Goal: Transaction & Acquisition: Purchase product/service

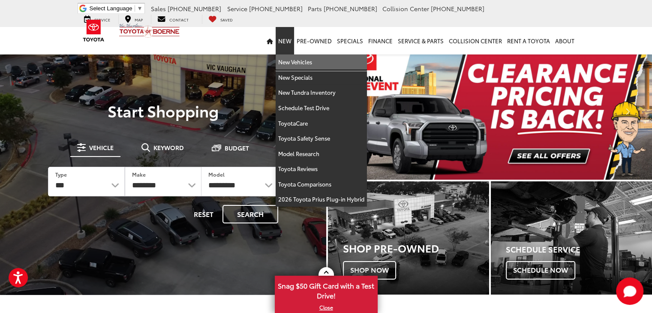
click at [290, 60] on link "New Vehicles" at bounding box center [321, 61] width 91 height 15
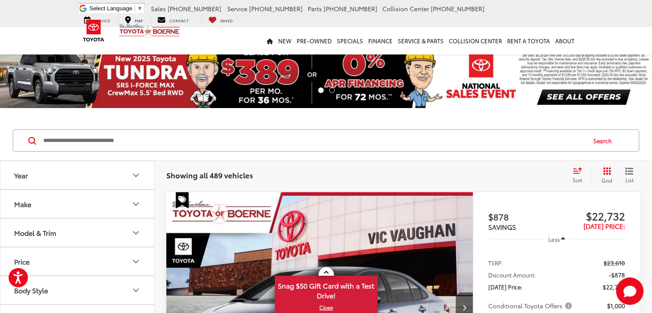
scroll to position [171, 0]
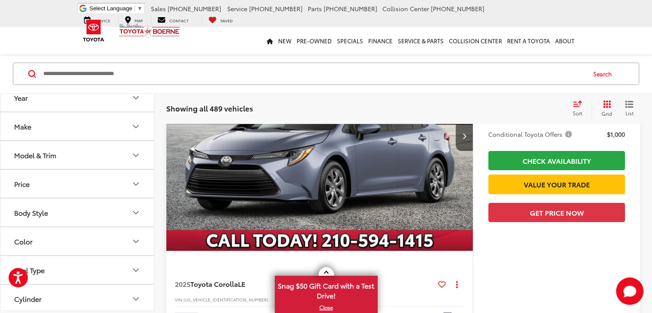
click at [82, 158] on button "Model & Trim" at bounding box center [77, 155] width 154 height 28
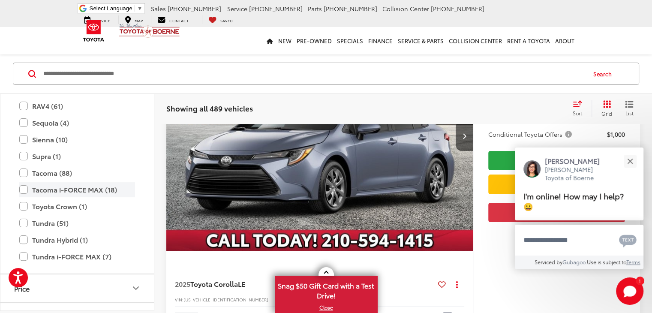
scroll to position [171, 0]
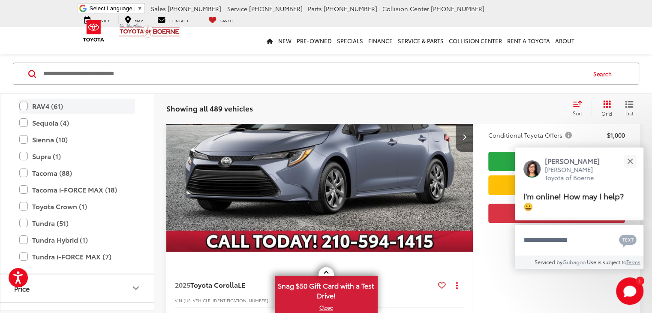
click at [27, 107] on label "RAV4 (61)" at bounding box center [77, 106] width 116 height 15
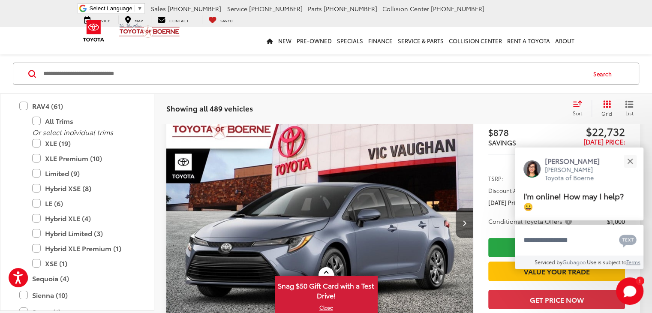
scroll to position [67, 0]
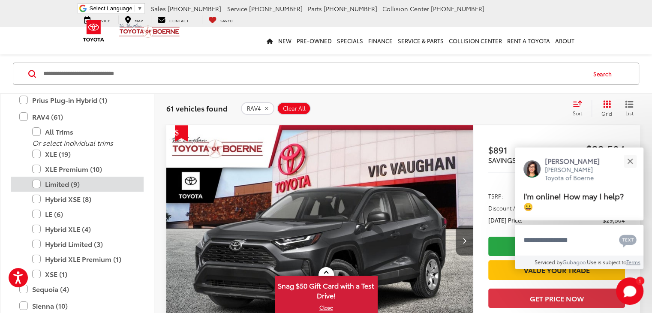
click at [51, 183] on label "Limited (9)" at bounding box center [83, 184] width 103 height 15
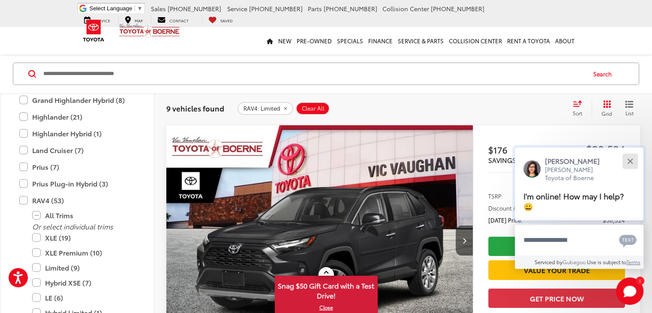
click at [629, 162] on button "Close" at bounding box center [630, 161] width 18 height 18
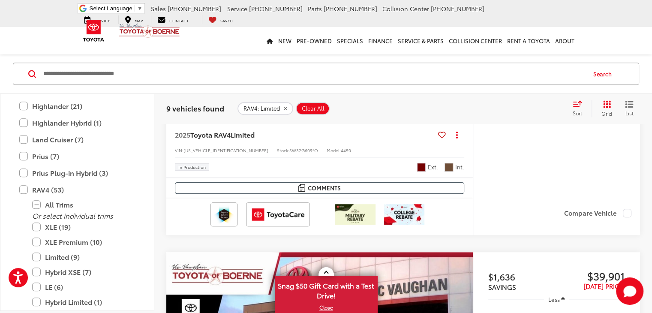
scroll to position [667, 0]
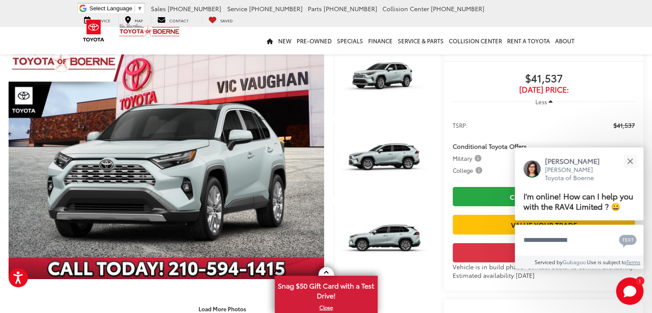
scroll to position [129, 0]
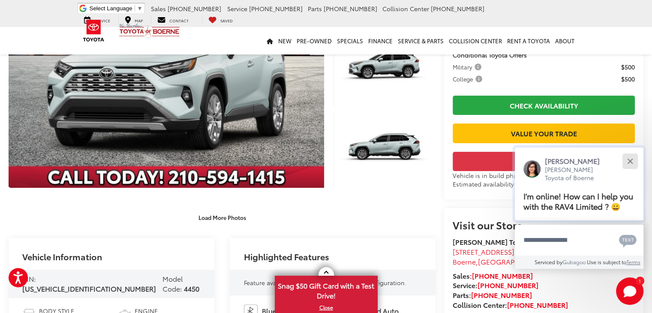
click at [629, 159] on button "Close" at bounding box center [630, 161] width 18 height 18
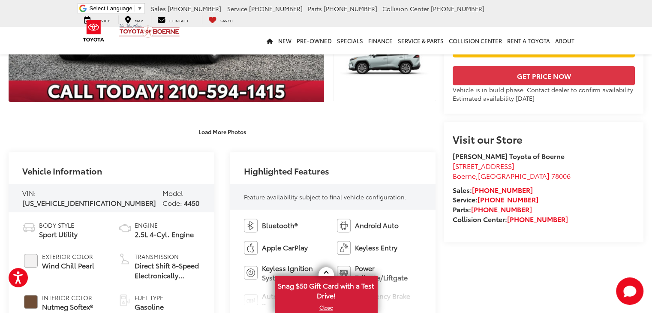
scroll to position [300, 0]
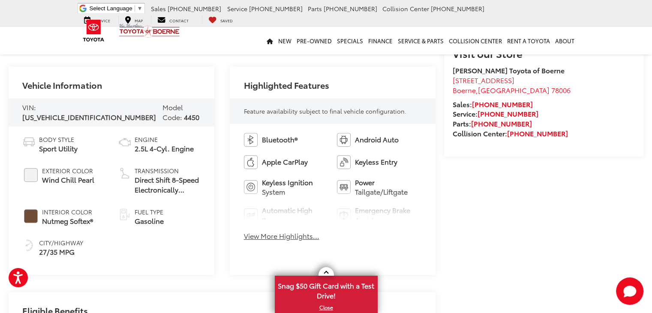
click at [286, 237] on button "View More Highlights..." at bounding box center [281, 236] width 75 height 10
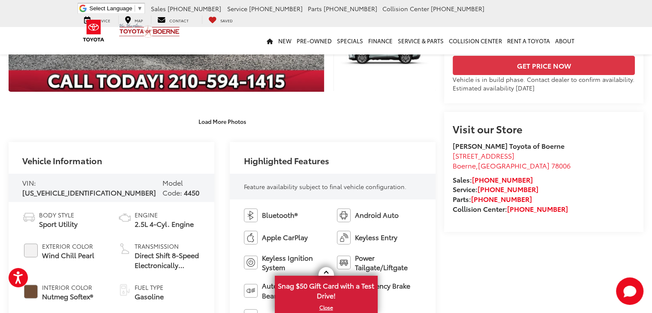
scroll to position [0, 0]
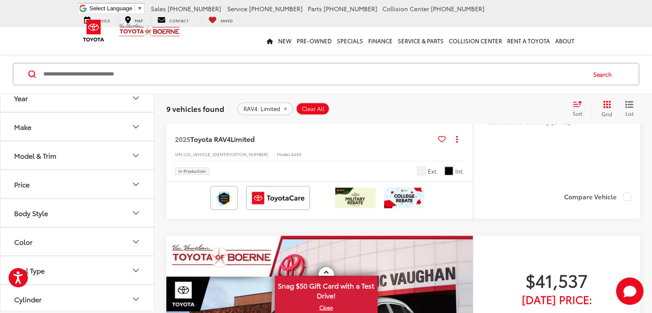
scroll to position [2143, 0]
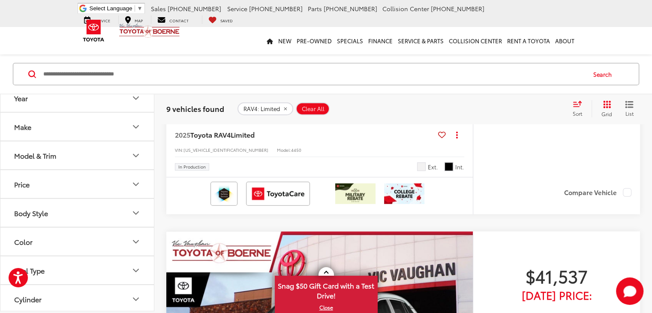
drag, startPoint x: 259, startPoint y: 141, endPoint x: 346, endPoint y: 152, distance: 87.3
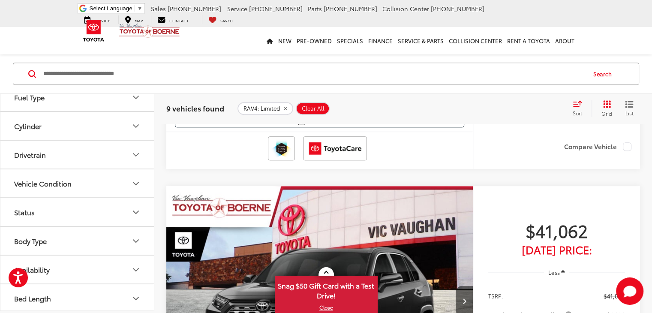
scroll to position [291, 0]
